Goal: Task Accomplishment & Management: Manage account settings

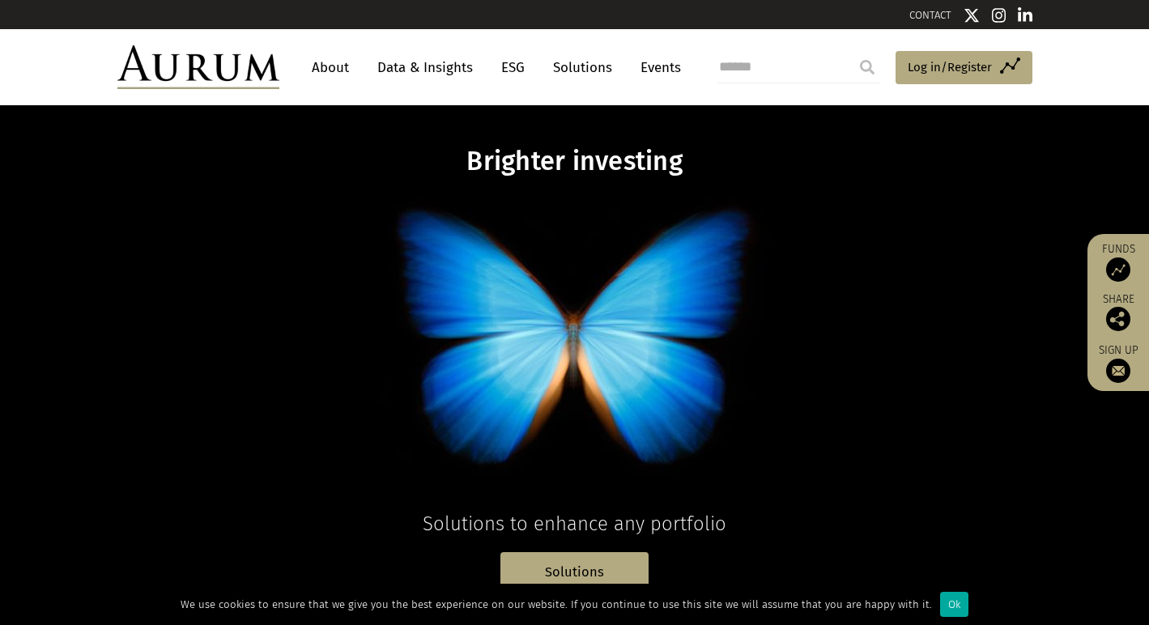
click at [320, 68] on link "About" at bounding box center [330, 68] width 53 height 30
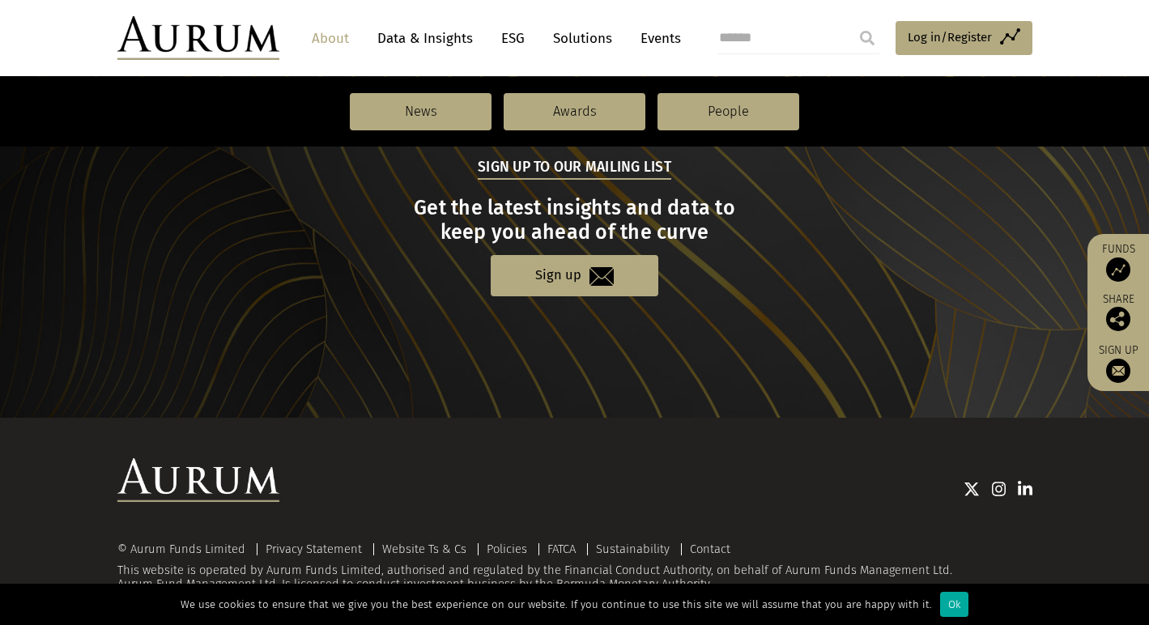
scroll to position [1783, 0]
click at [919, 39] on span "Log in/Register" at bounding box center [950, 37] width 84 height 19
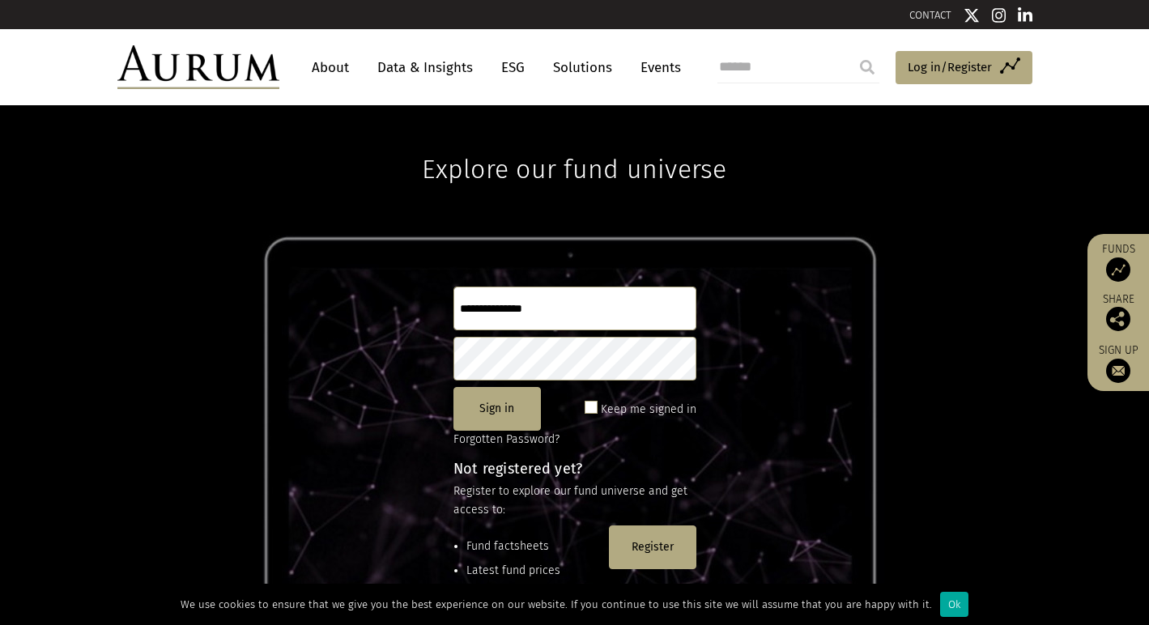
click at [655, 69] on link "Events" at bounding box center [657, 68] width 49 height 30
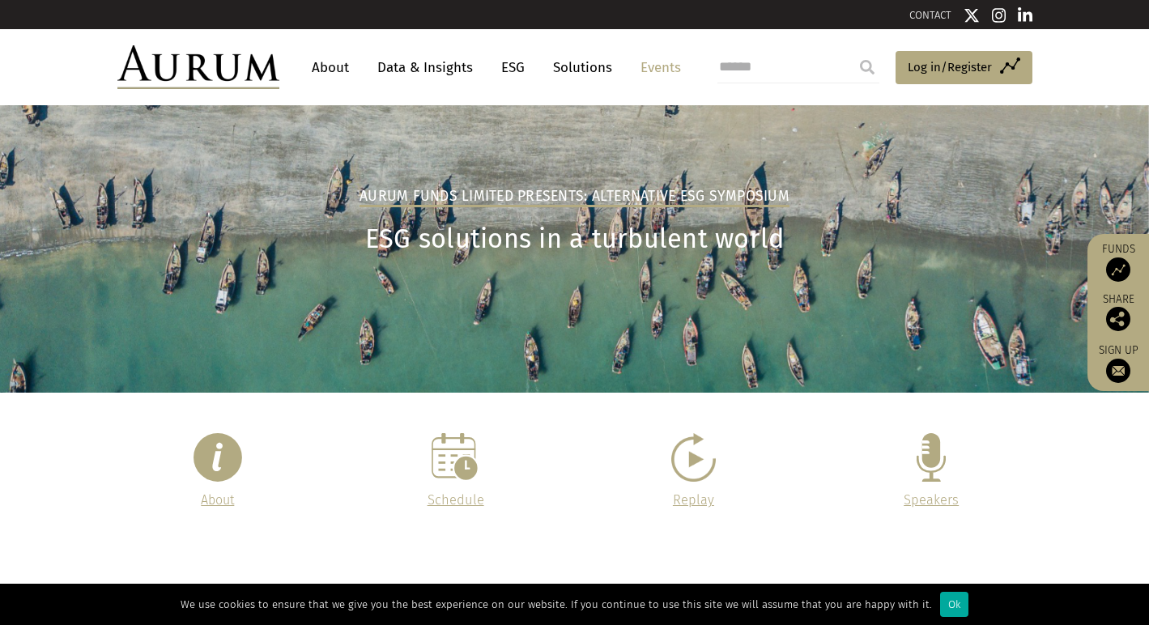
click at [655, 69] on link "Events" at bounding box center [657, 68] width 49 height 30
click at [1121, 262] on img at bounding box center [1119, 270] width 24 height 24
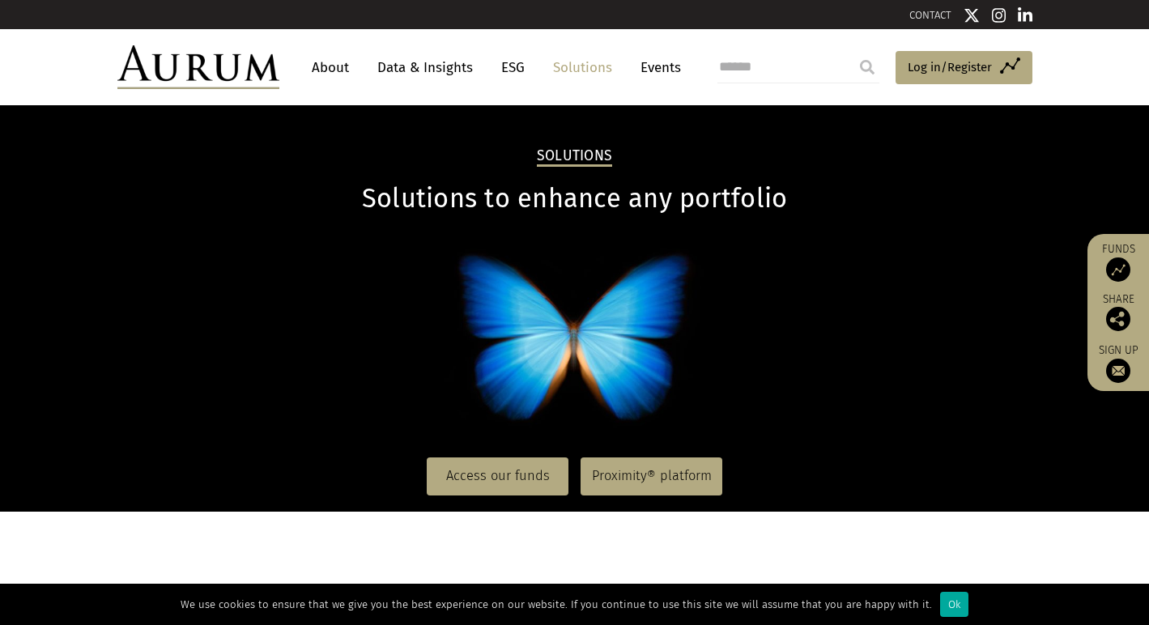
click at [511, 69] on link "ESG" at bounding box center [513, 68] width 40 height 30
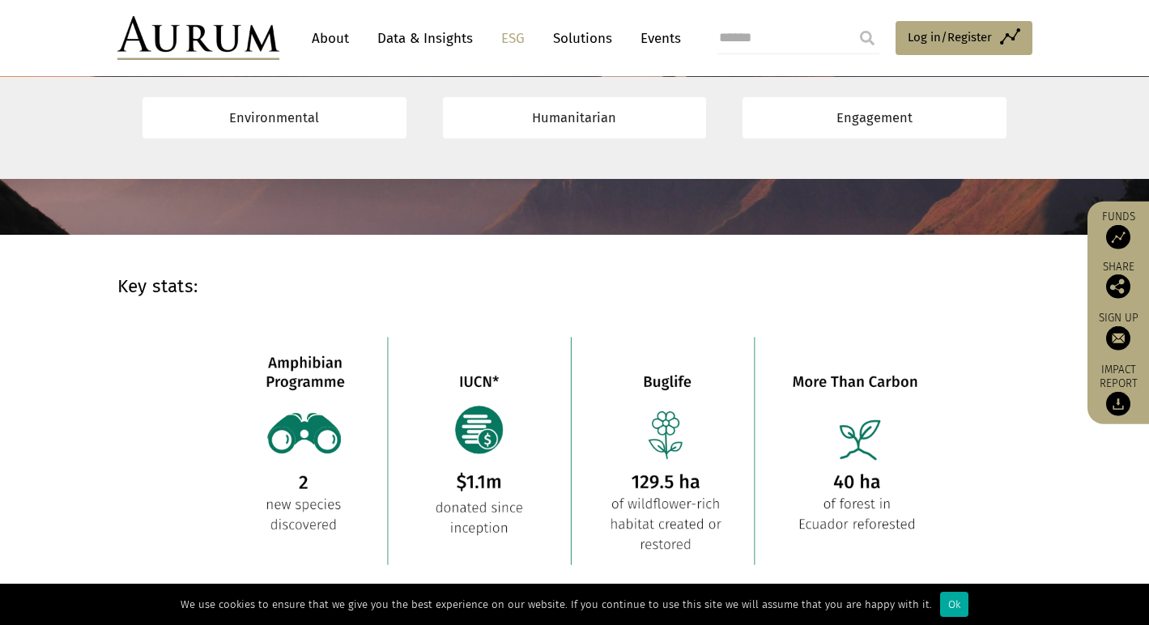
scroll to position [1128, 0]
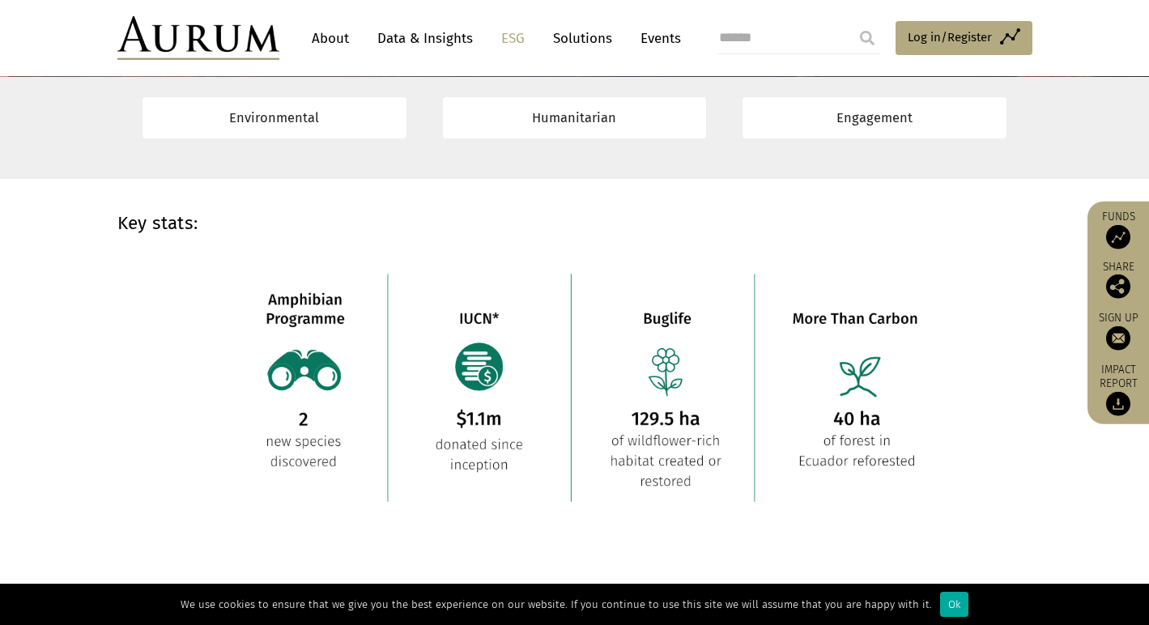
click at [655, 39] on link "Events" at bounding box center [657, 38] width 49 height 30
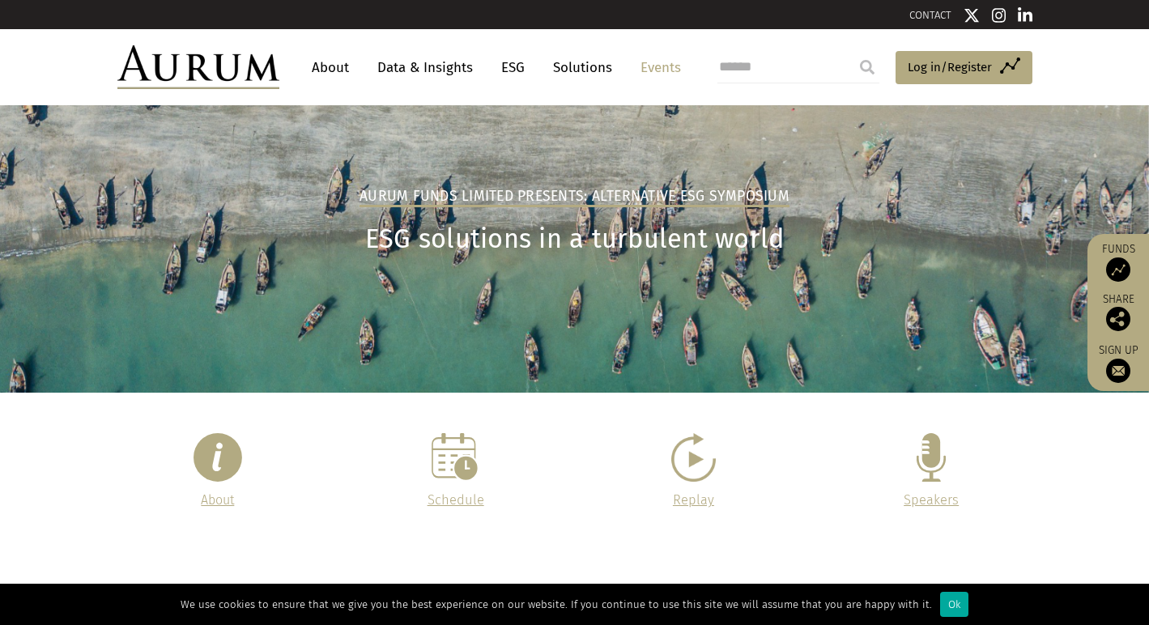
click at [221, 464] on img at bounding box center [218, 457] width 49 height 49
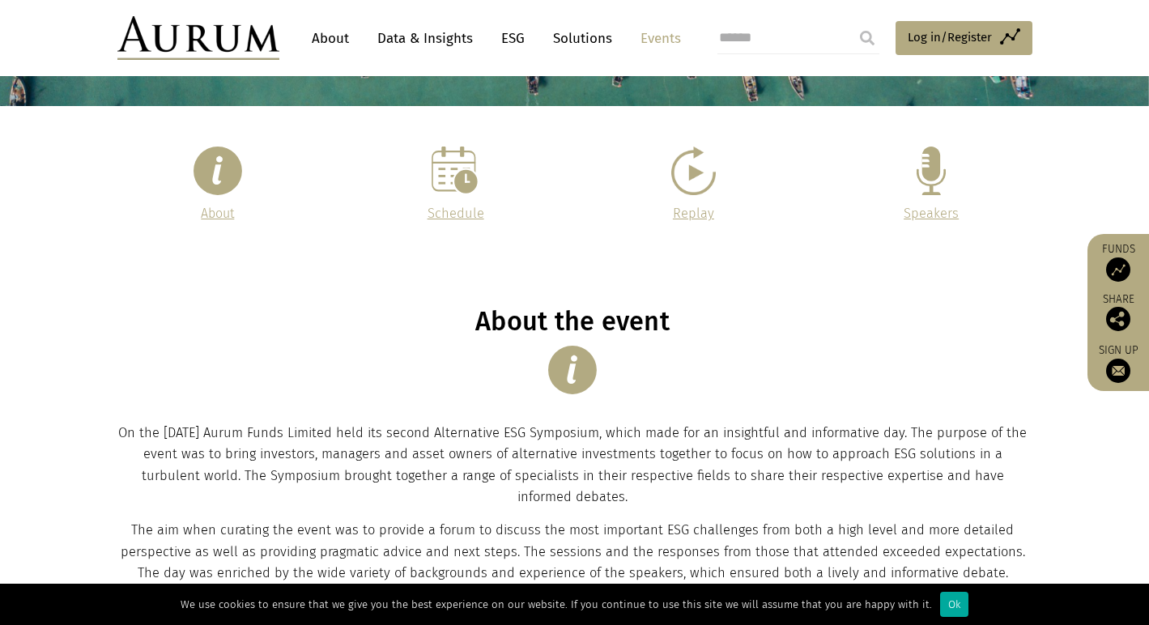
scroll to position [317, 0]
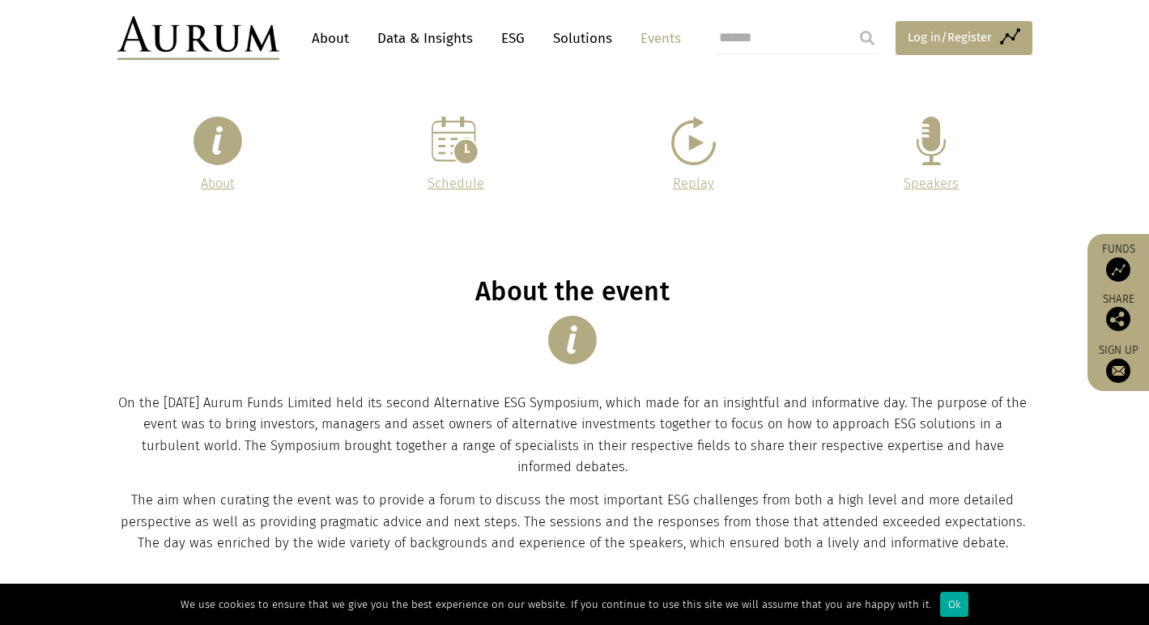
click at [915, 37] on span "Log in/Register" at bounding box center [950, 37] width 84 height 19
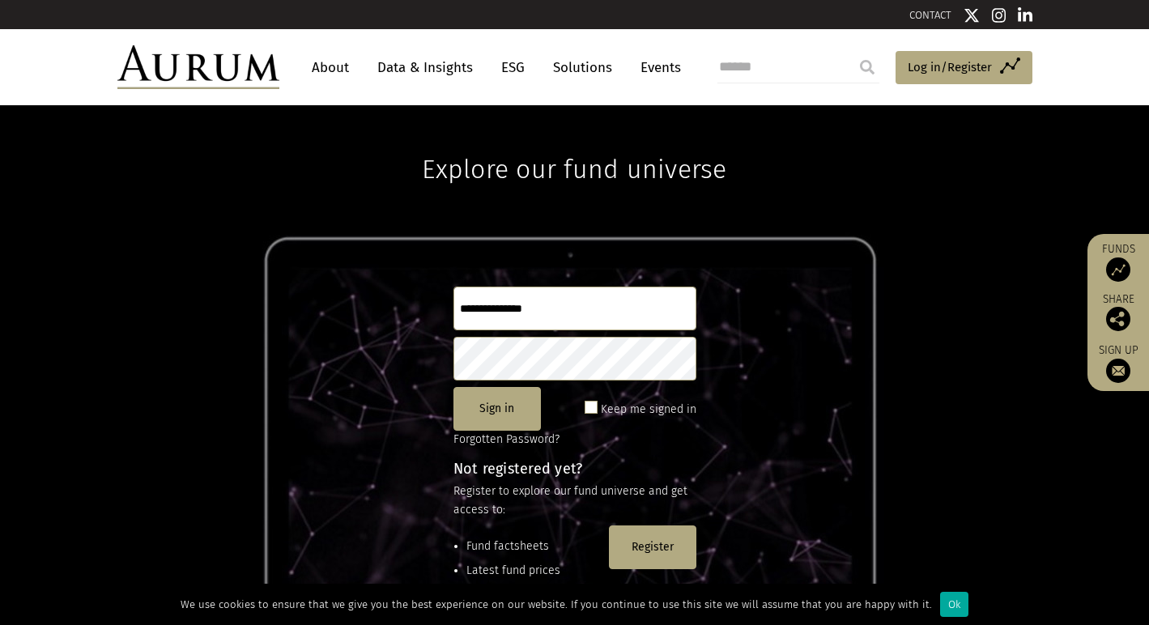
click at [532, 301] on input "text" at bounding box center [575, 309] width 243 height 44
type input "**********"
click at [332, 69] on link "About" at bounding box center [330, 68] width 53 height 30
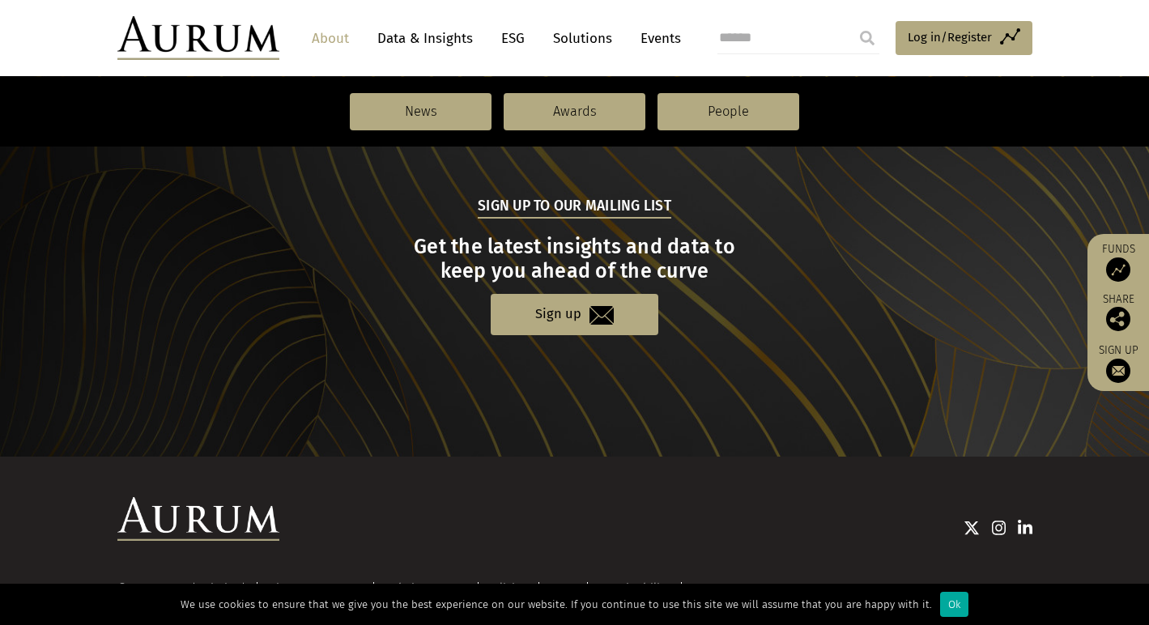
scroll to position [1770, 0]
